Goal: Task Accomplishment & Management: Manage account settings

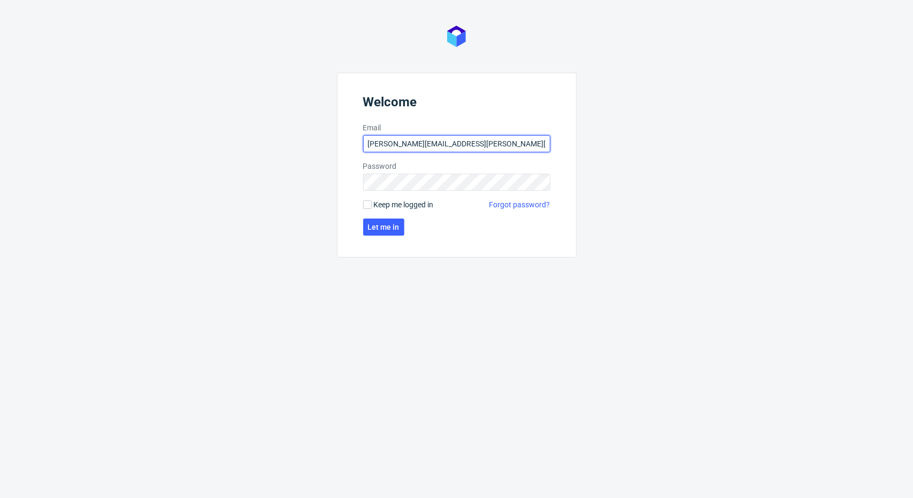
click at [399, 145] on input "[PERSON_NAME][EMAIL_ADDRESS][PERSON_NAME][DOMAIN_NAME]" at bounding box center [456, 143] width 187 height 17
type input "[PERSON_NAME][EMAIL_ADDRESS][PERSON_NAME][DOMAIN_NAME]"
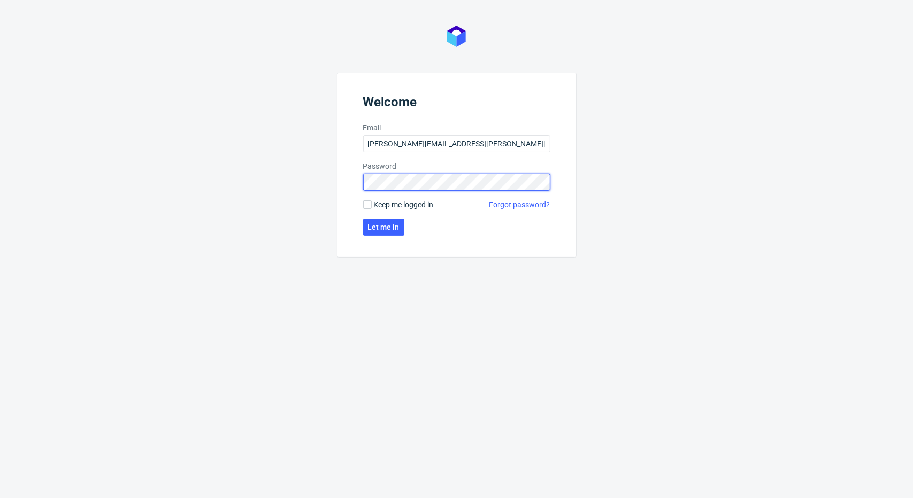
click at [280, 184] on div "Welcome Email [PERSON_NAME][EMAIL_ADDRESS][PERSON_NAME][DOMAIN_NAME] Password K…" at bounding box center [456, 249] width 913 height 498
click button "Let me in" at bounding box center [383, 227] width 41 height 17
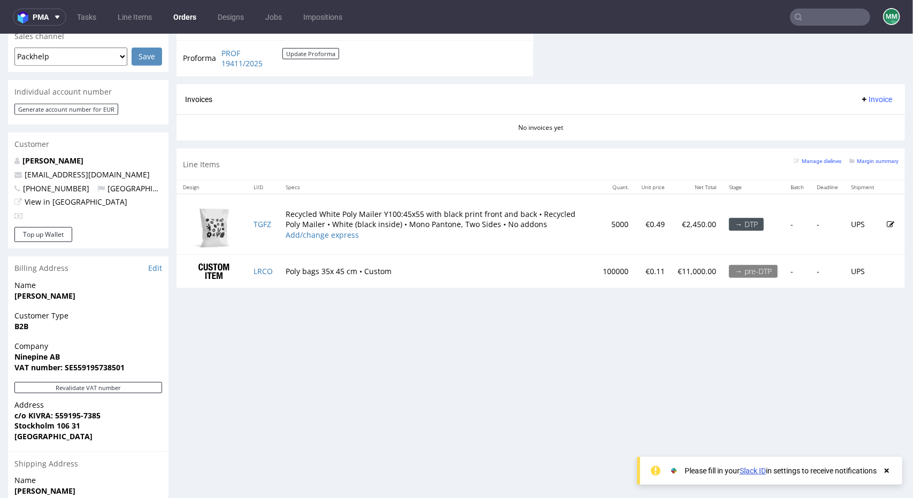
scroll to position [481, 0]
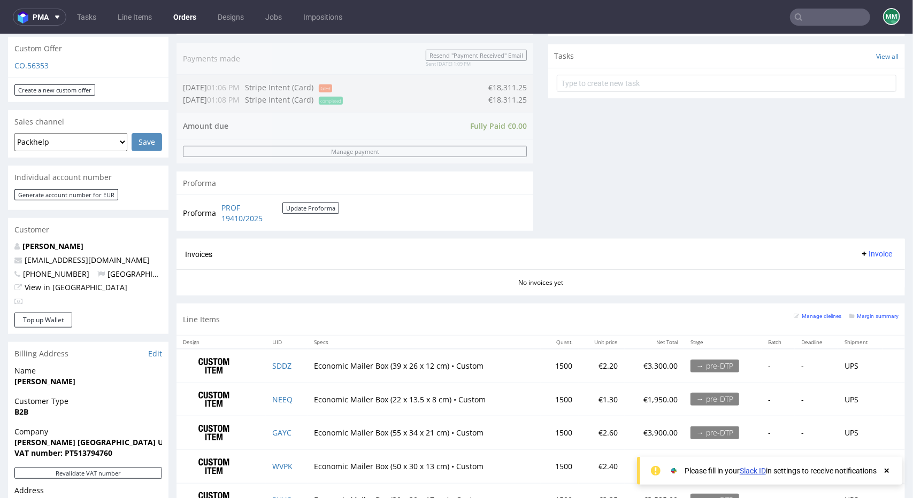
scroll to position [582, 0]
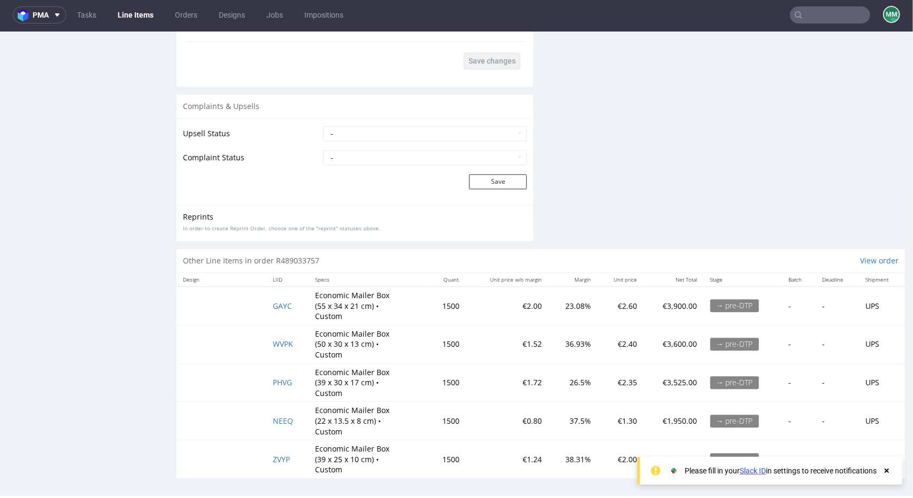
scroll to position [3, 0]
